Goal: Information Seeking & Learning: Learn about a topic

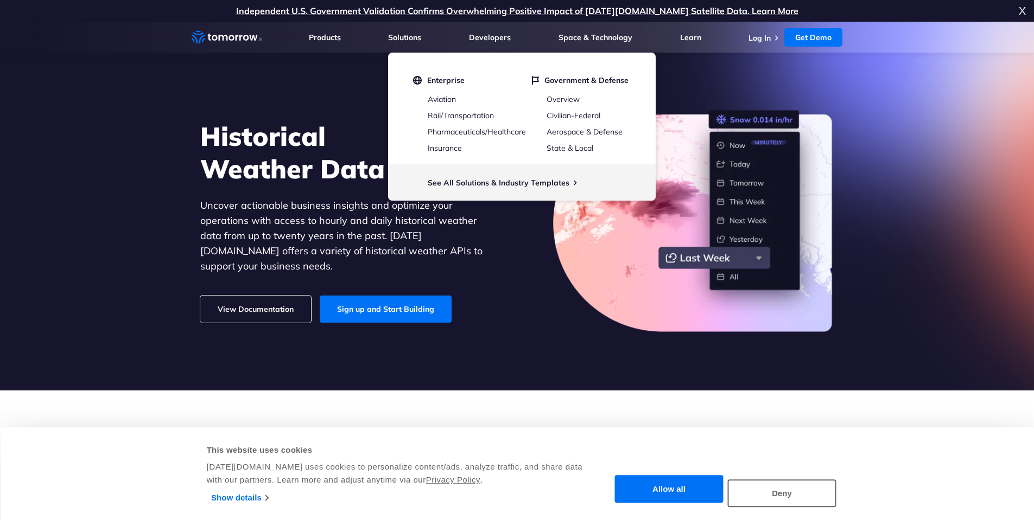
scroll to position [163, 0]
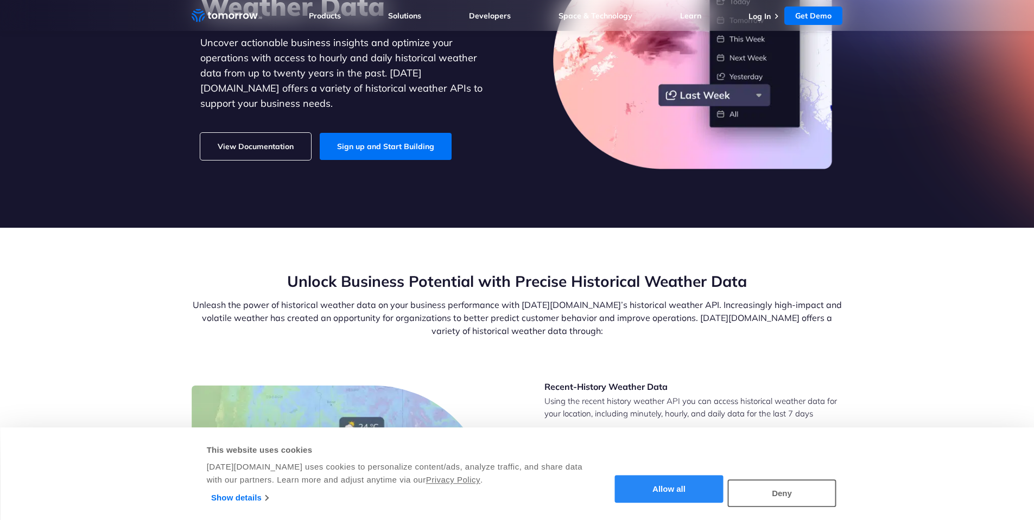
click at [682, 493] on button "Allow all" at bounding box center [669, 490] width 109 height 28
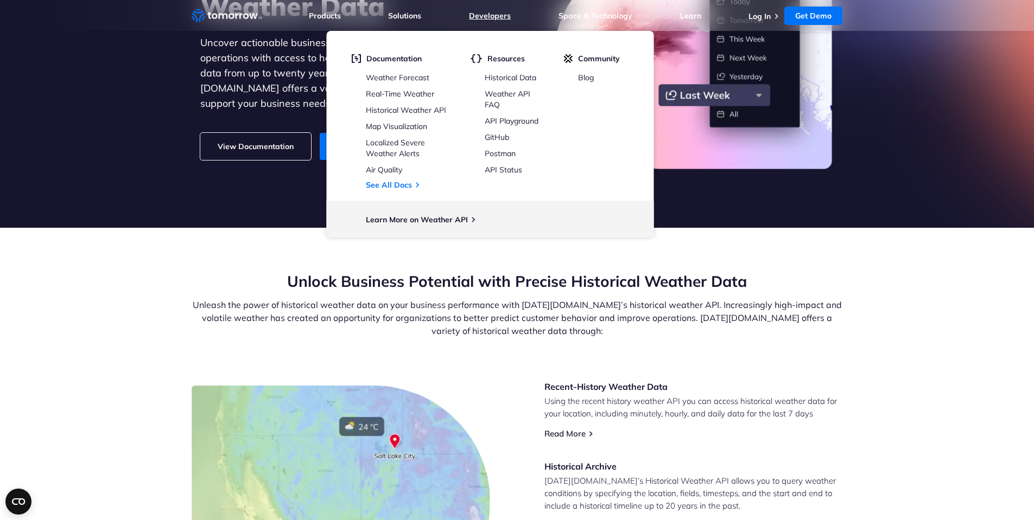
click at [483, 20] on link "Developers" at bounding box center [490, 16] width 42 height 10
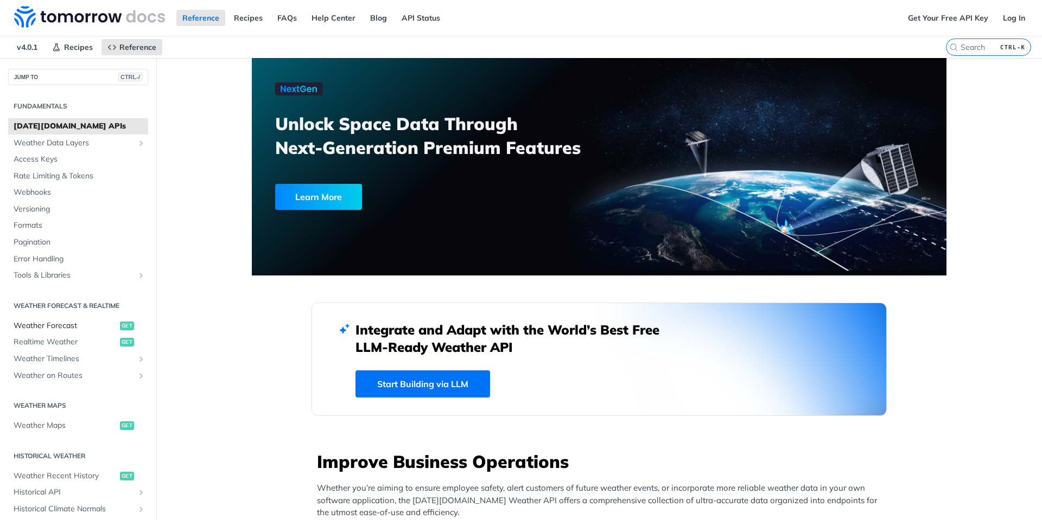
click at [40, 323] on span "Weather Forecast" at bounding box center [66, 326] width 104 height 11
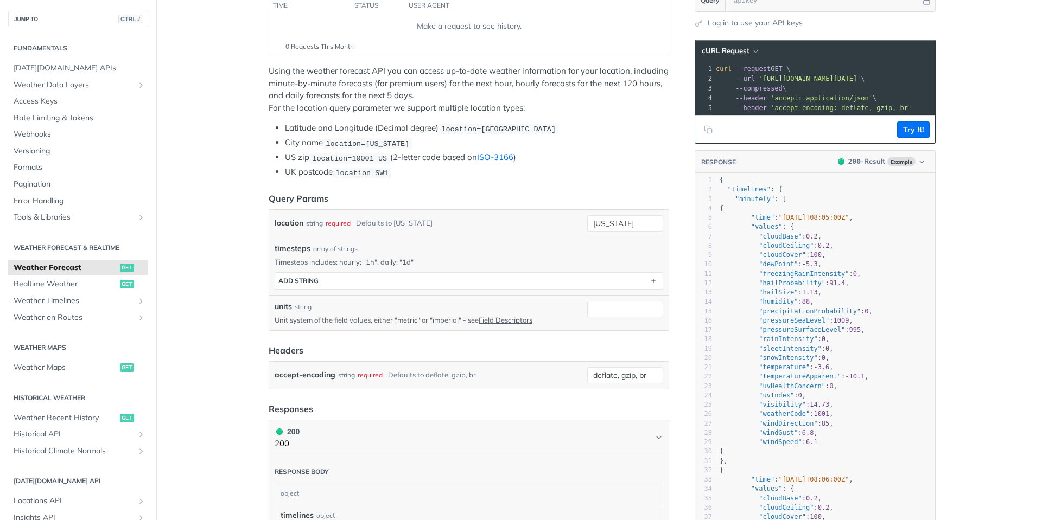
scroll to position [326, 0]
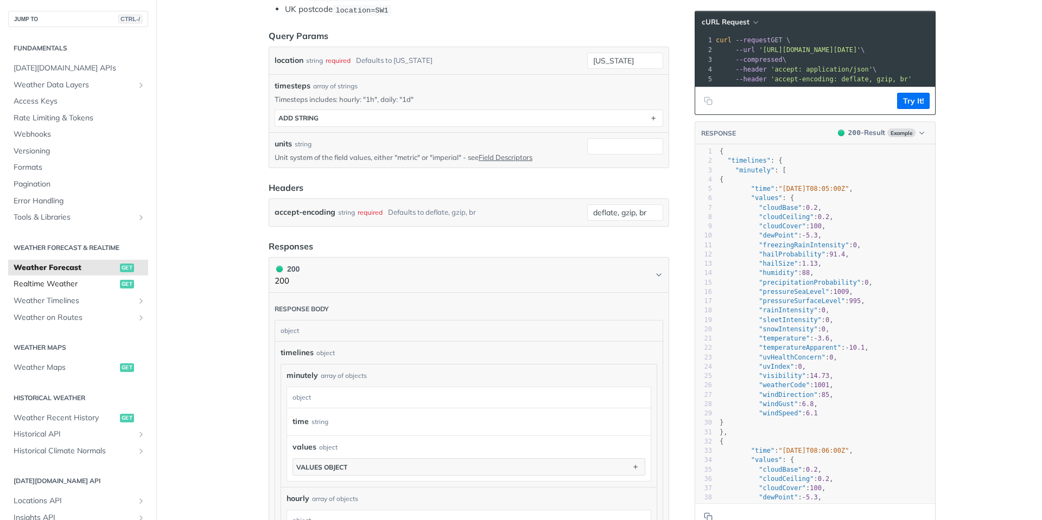
click at [49, 285] on span "Realtime Weather" at bounding box center [66, 284] width 104 height 11
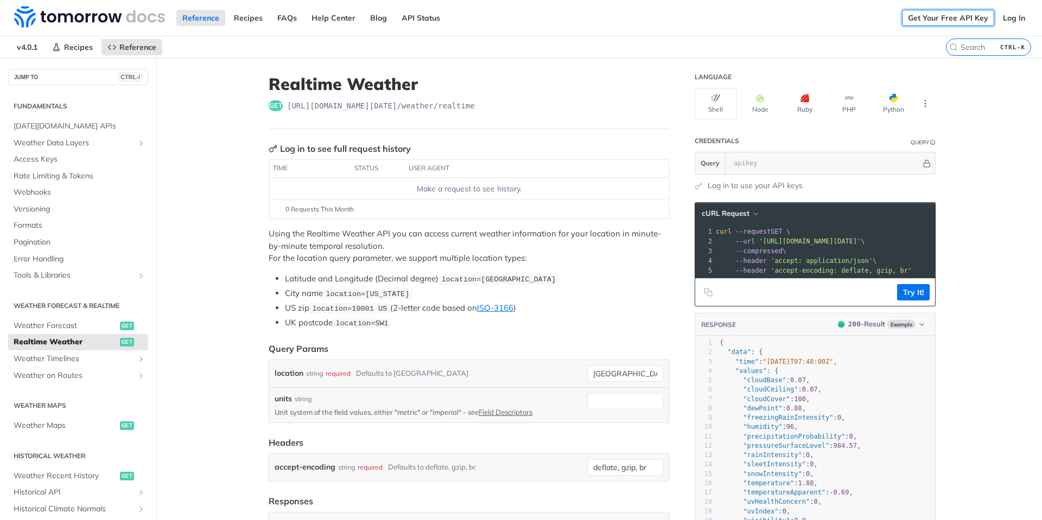
click at [946, 17] on link "Get Your Free API Key" at bounding box center [948, 18] width 92 height 16
click at [408, 12] on link "API Status" at bounding box center [421, 18] width 50 height 16
click at [37, 227] on span "Formats" at bounding box center [80, 225] width 132 height 11
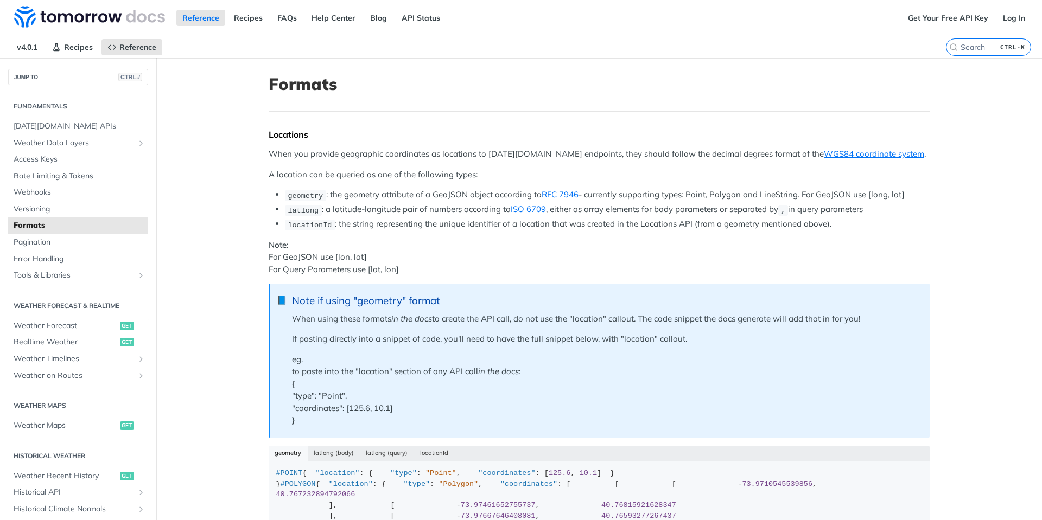
scroll to position [163, 0]
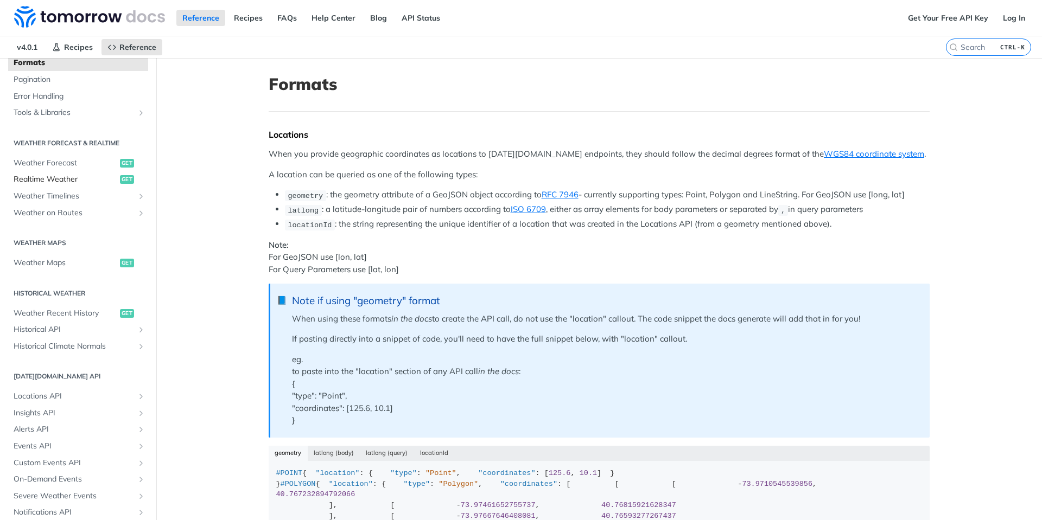
click at [42, 181] on span "Realtime Weather" at bounding box center [66, 179] width 104 height 11
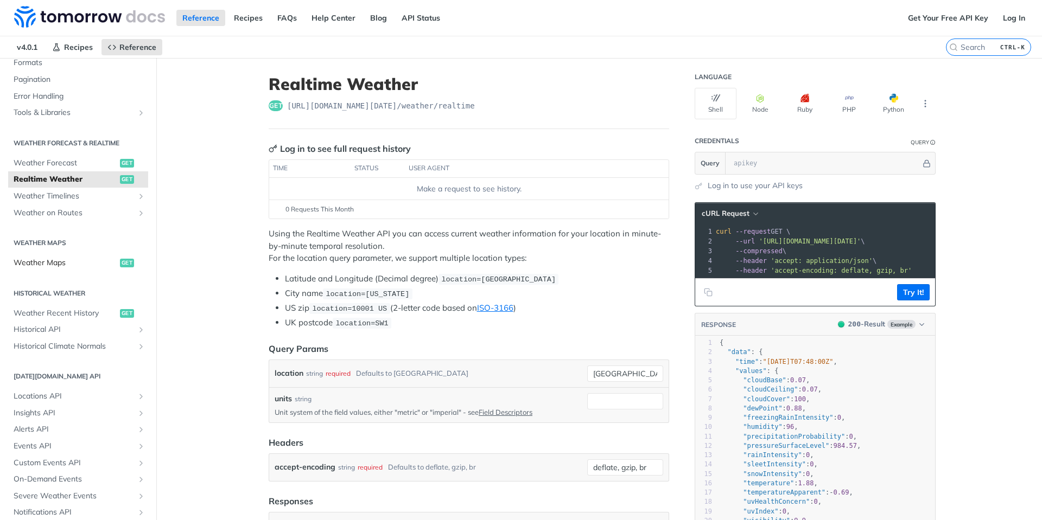
click at [49, 263] on span "Weather Maps" at bounding box center [66, 263] width 104 height 11
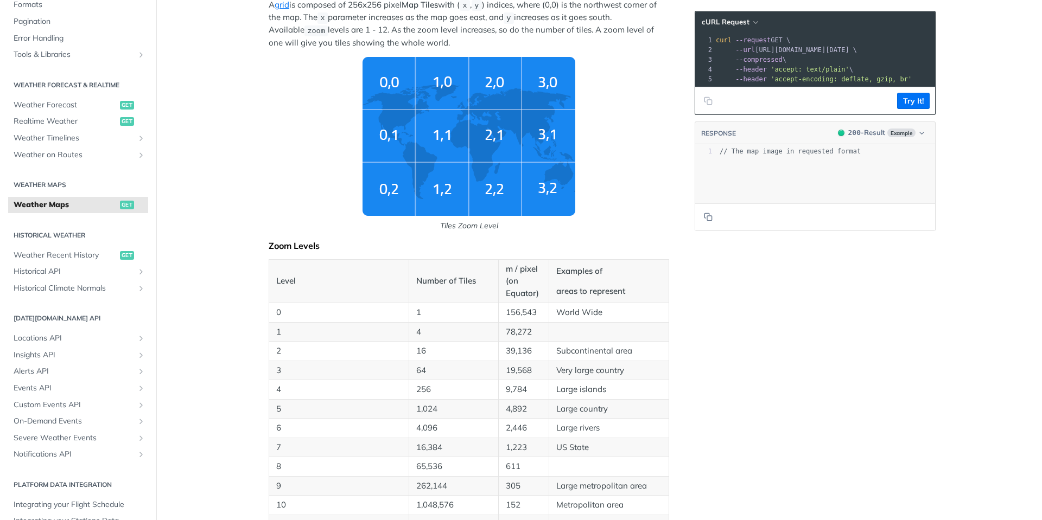
scroll to position [651, 0]
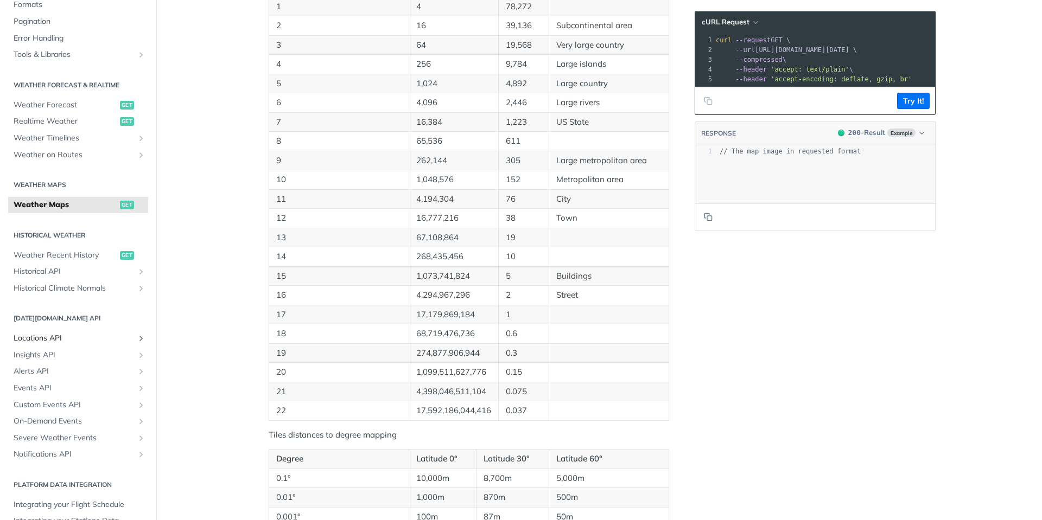
click at [37, 340] on span "Locations API" at bounding box center [74, 338] width 120 height 11
